Goal: Information Seeking & Learning: Learn about a topic

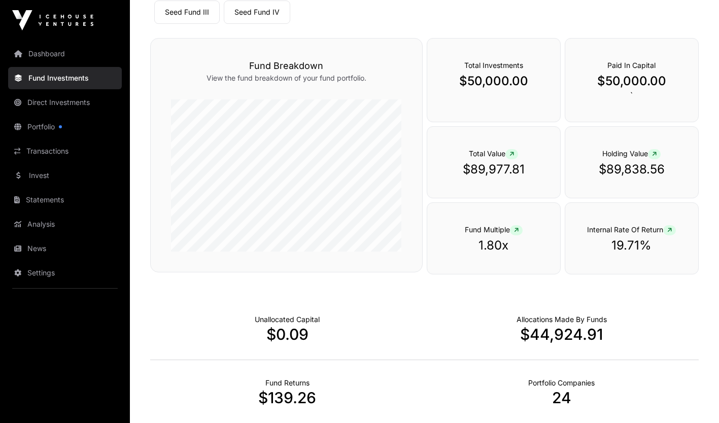
scroll to position [121, 0]
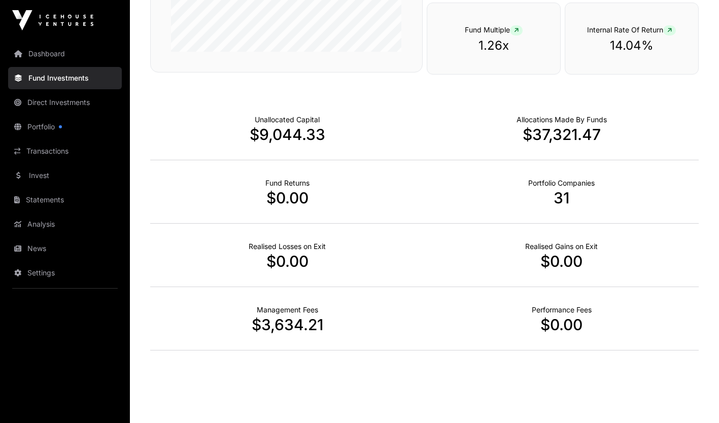
scroll to position [327, 0]
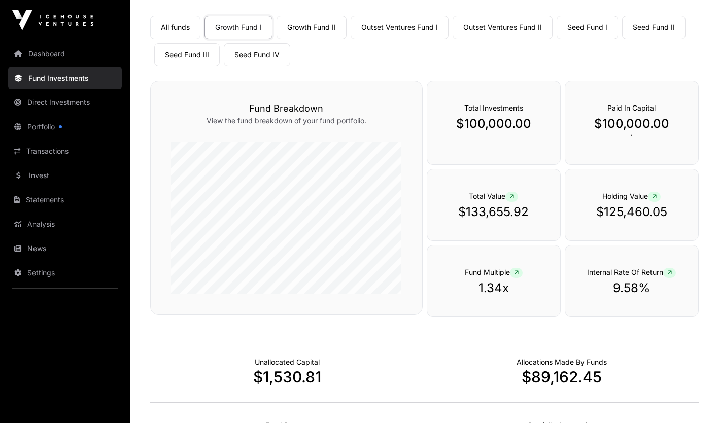
scroll to position [77, 0]
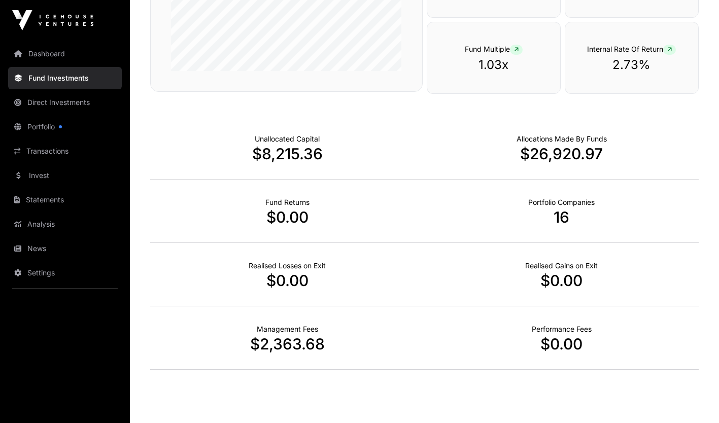
scroll to position [300, 0]
